Goal: Task Accomplishment & Management: Use online tool/utility

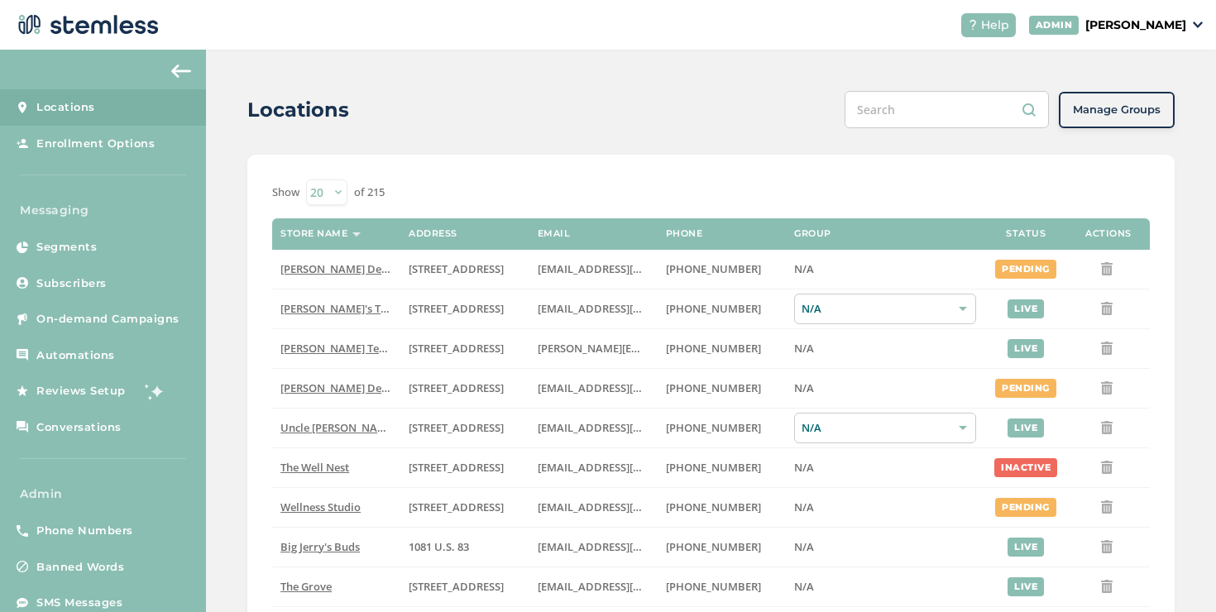
click at [113, 315] on span "On-demand Campaigns" at bounding box center [107, 319] width 143 height 17
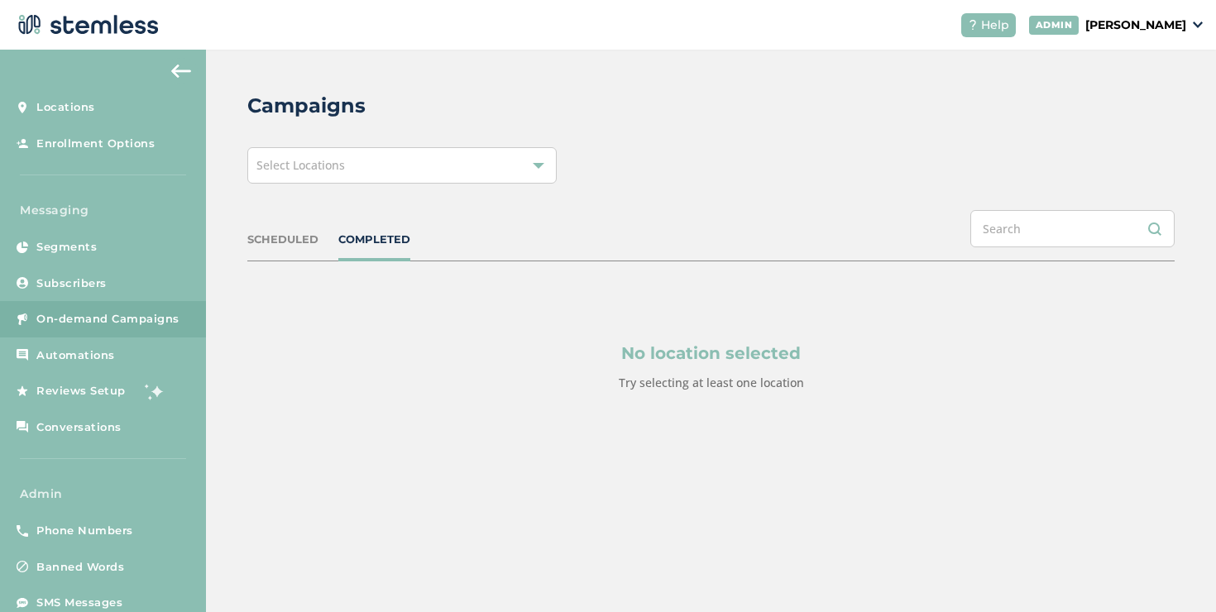
click at [404, 169] on div "Select Locations" at bounding box center [401, 165] width 309 height 36
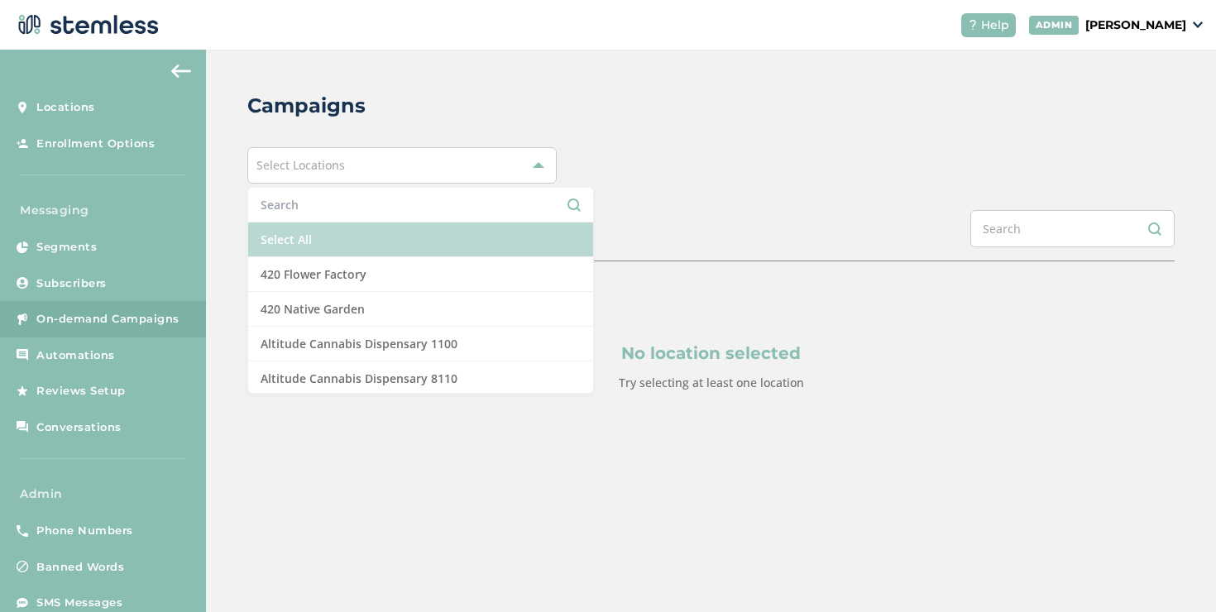
click at [314, 237] on li "Select All" at bounding box center [420, 240] width 345 height 35
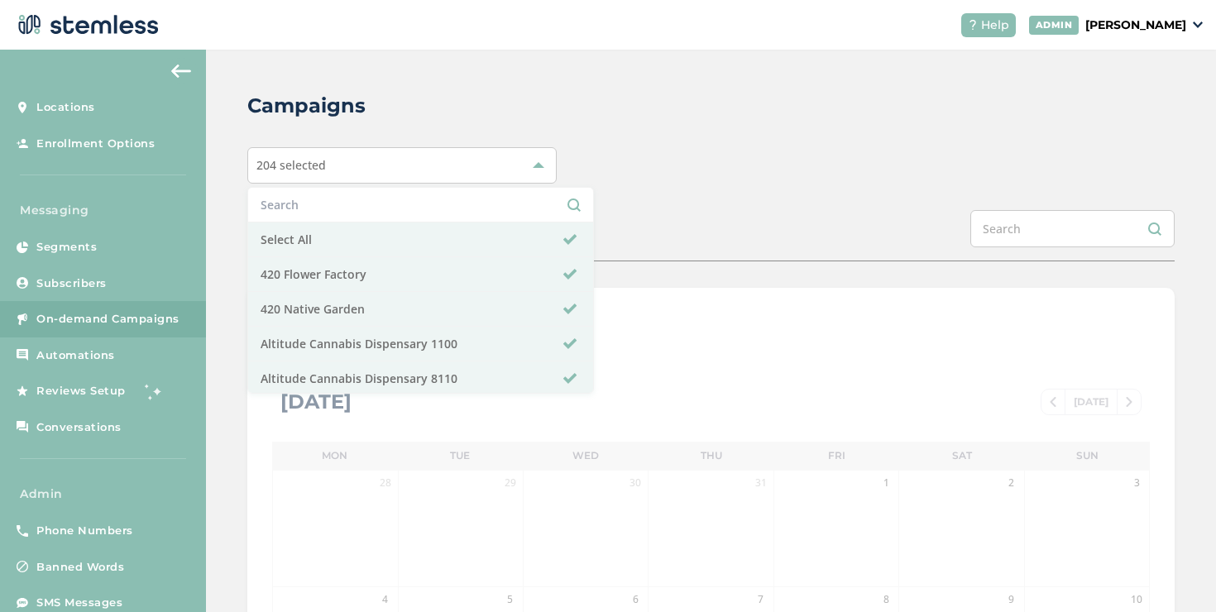
click at [220, 188] on div "Campaigns 204 selected Select All 420 Flower Factory 420 Native Garden Altitude…" at bounding box center [711, 585] width 1010 height 1071
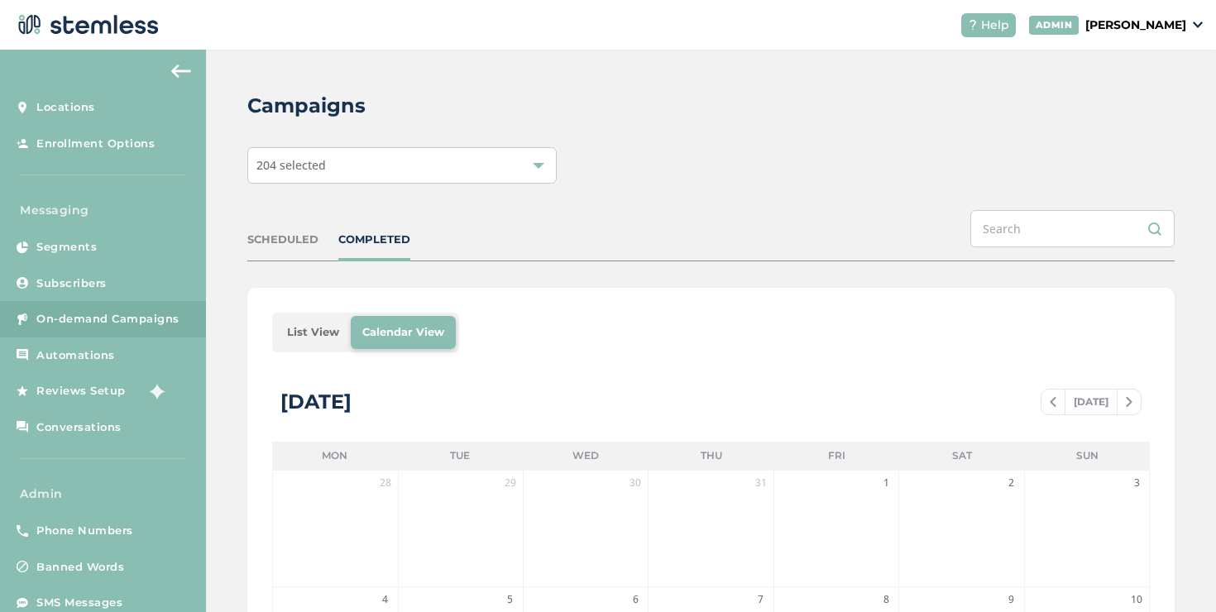
click at [293, 324] on li "List View" at bounding box center [313, 332] width 75 height 33
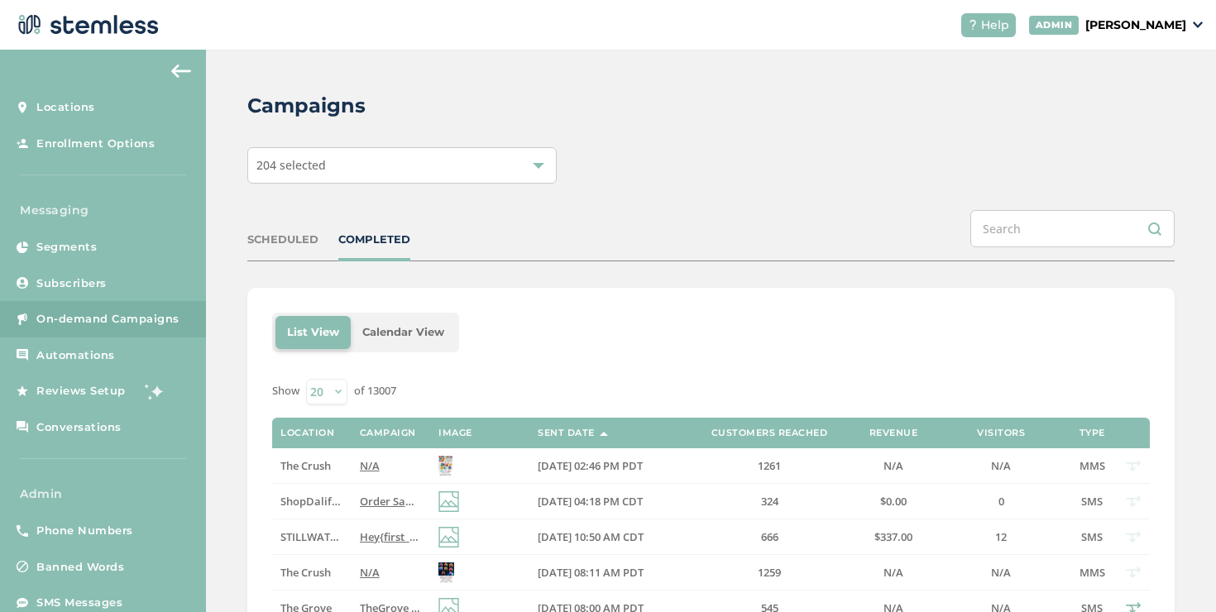
click at [281, 240] on div "SCHEDULED" at bounding box center [282, 240] width 71 height 17
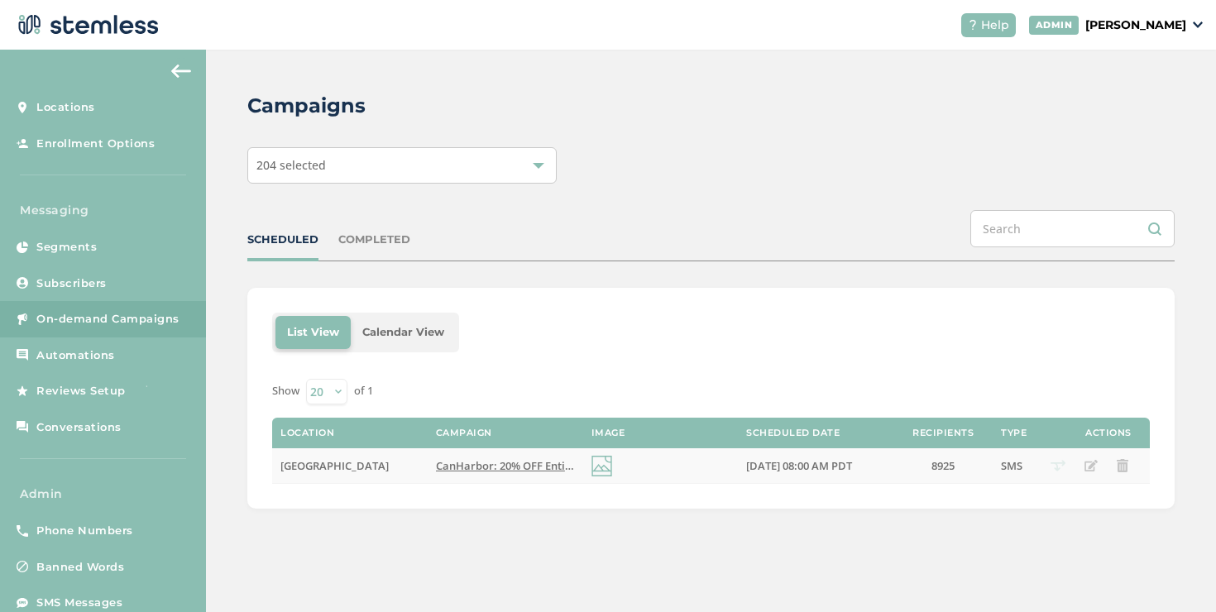
click at [452, 462] on span "CanHarbor: 20% OFF Entire Store + a chance to win a Free Nintendo Switch 2! Fol…" at bounding box center [760, 465] width 648 height 15
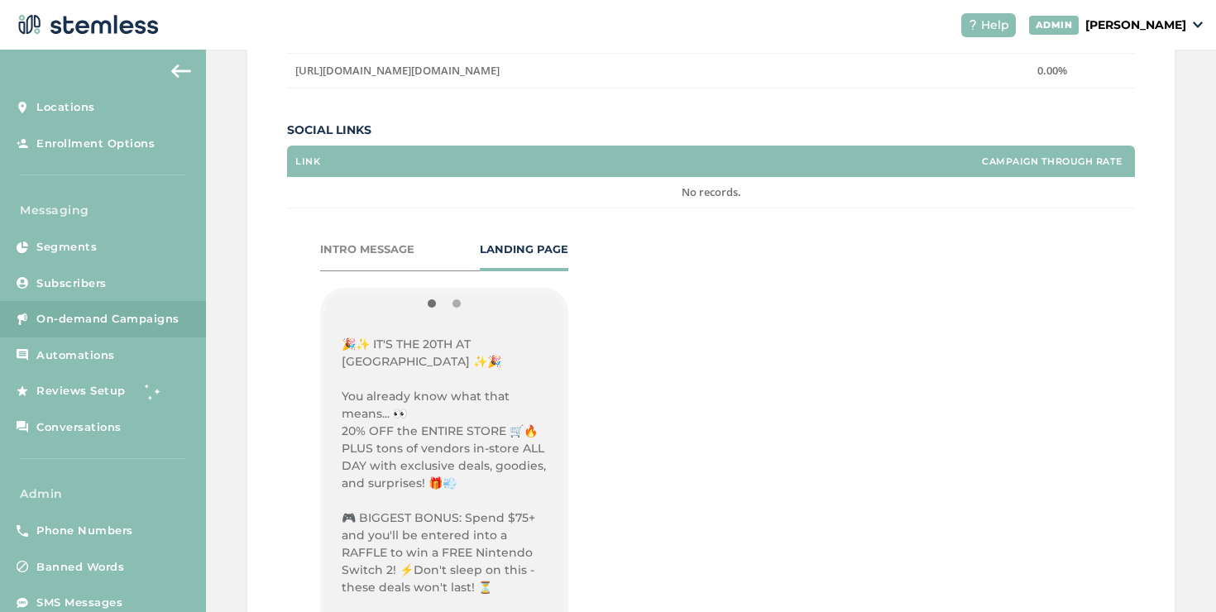
scroll to position [409, 0]
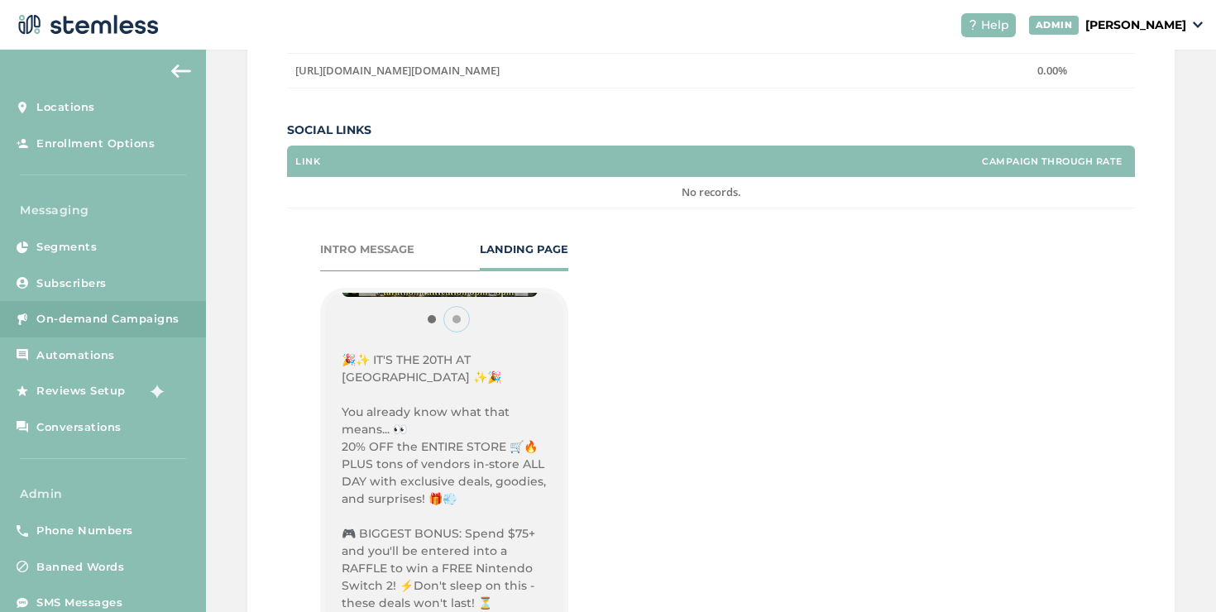
click at [448, 316] on button "Item 1" at bounding box center [456, 319] width 25 height 25
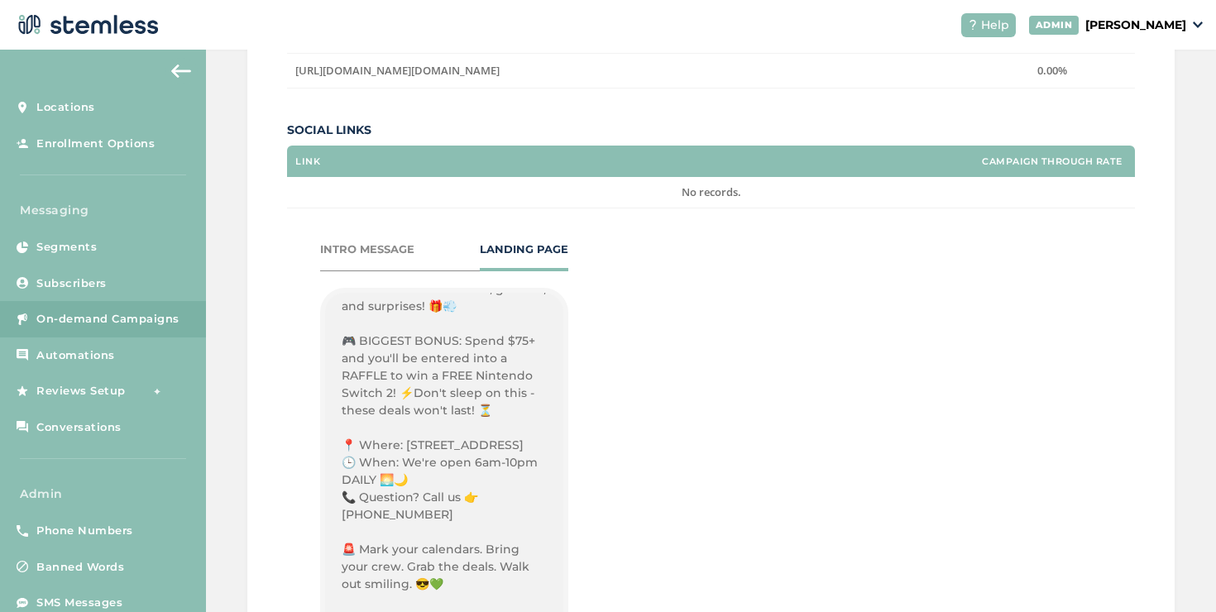
scroll to position [791, 0]
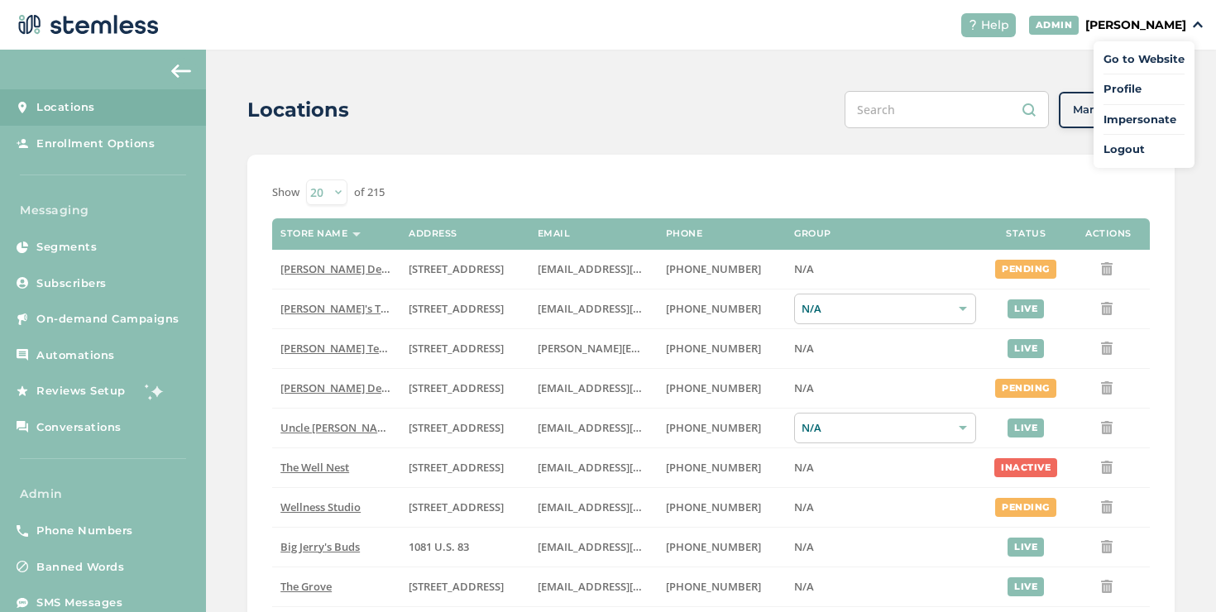
click at [1132, 120] on span "Impersonate" at bounding box center [1144, 120] width 81 height 17
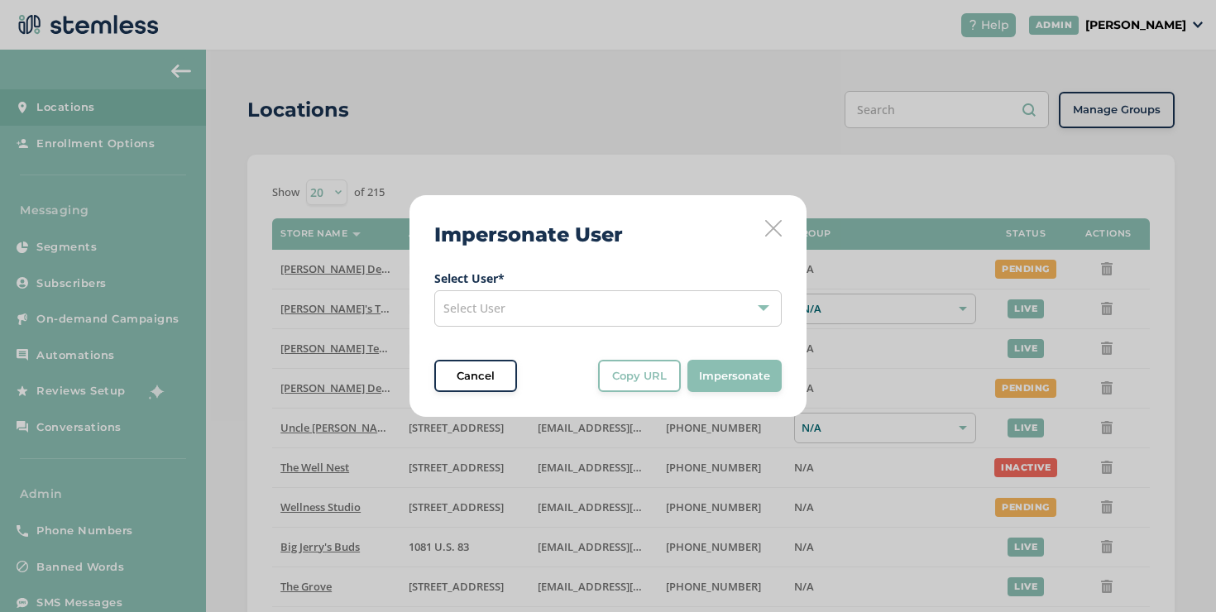
click at [592, 301] on div "Select User" at bounding box center [608, 308] width 348 height 36
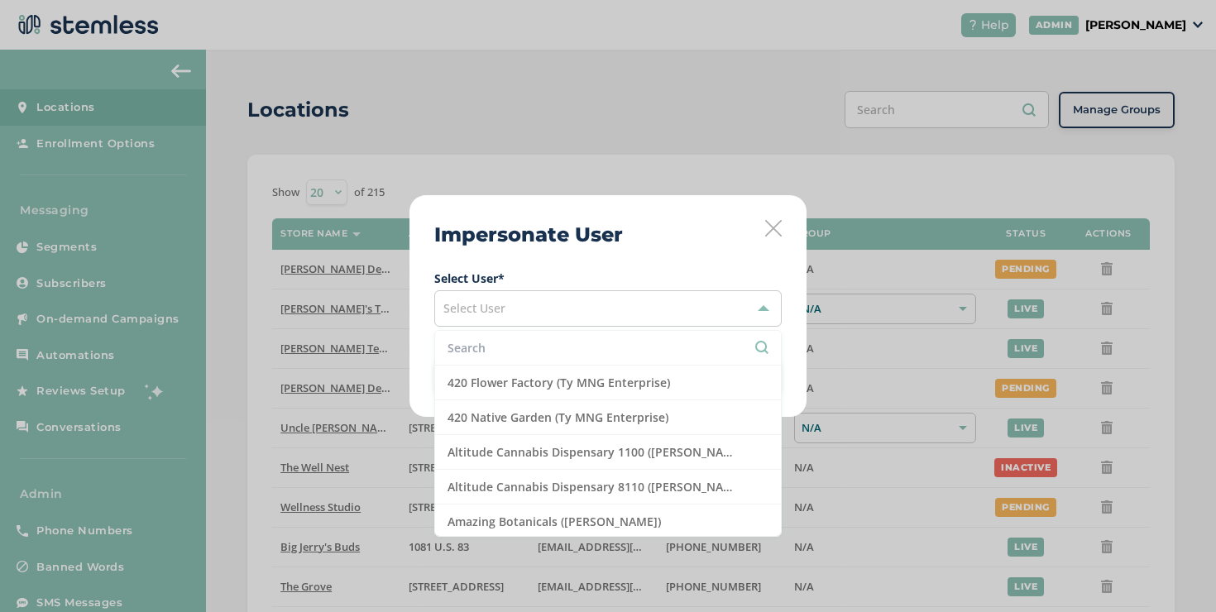
click at [583, 336] on li at bounding box center [608, 348] width 346 height 35
click at [586, 343] on input "text" at bounding box center [608, 347] width 321 height 17
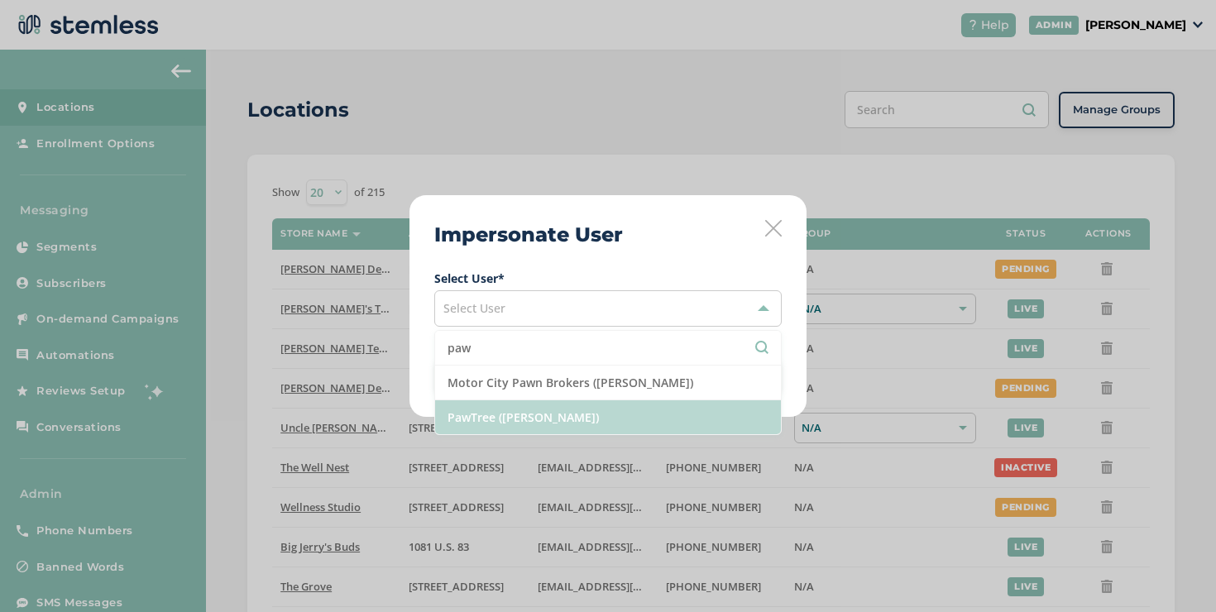
type input "paw"
click at [565, 408] on li "PawTree (Jana Gilmore)" at bounding box center [608, 418] width 346 height 34
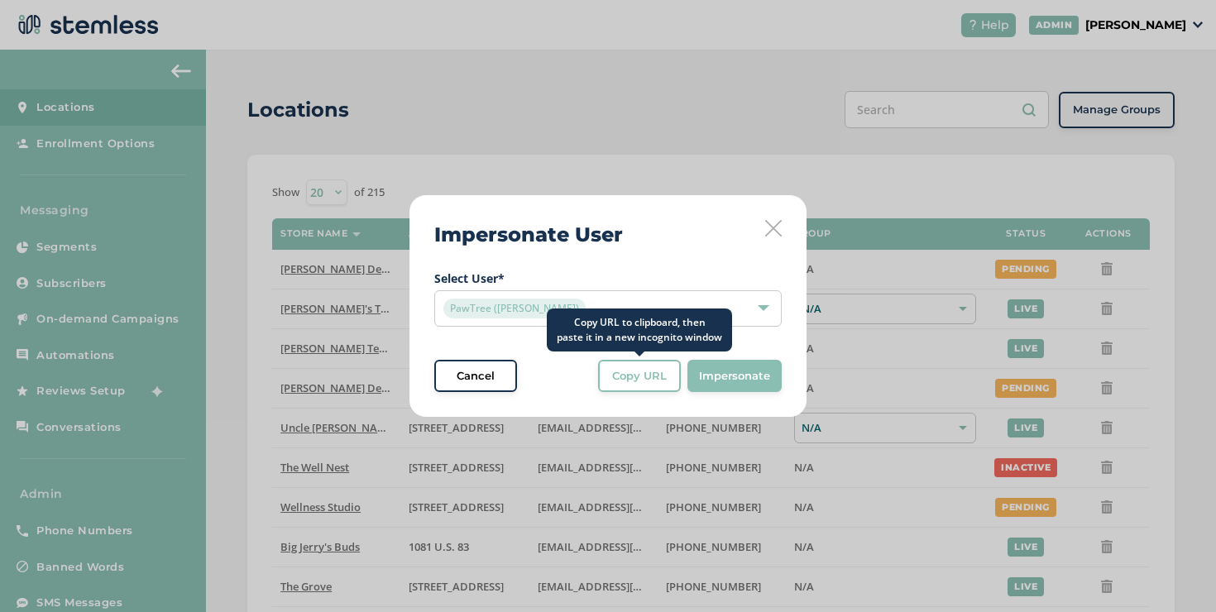
click at [615, 386] on button "Copy URL" at bounding box center [639, 376] width 83 height 33
